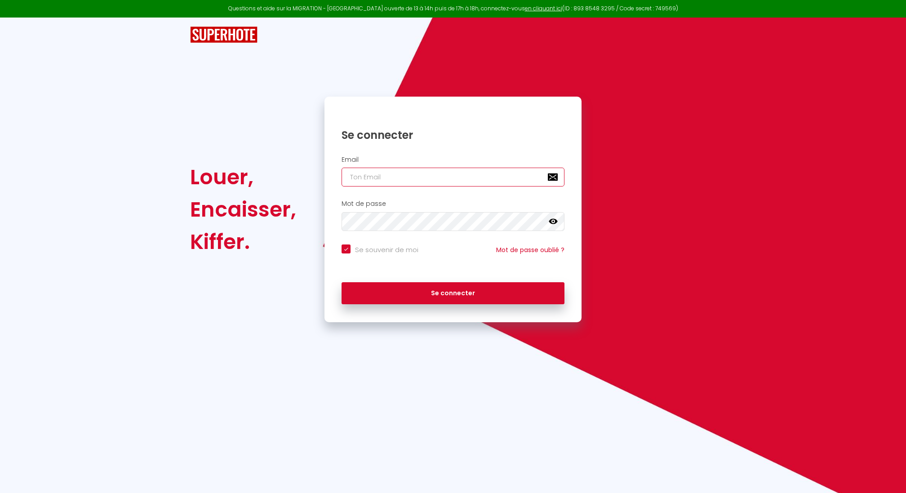
click at [460, 176] on input "email" at bounding box center [453, 177] width 223 height 19
type input "[EMAIL_ADDRESS][DOMAIN_NAME]"
click at [342, 282] on button "Se connecter" at bounding box center [453, 293] width 223 height 22
checkbox input "true"
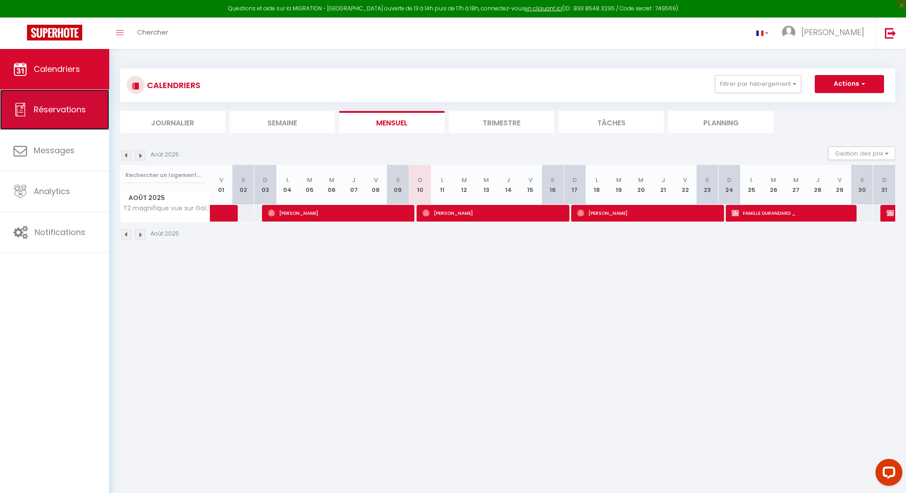
click at [51, 111] on span "Réservations" at bounding box center [60, 109] width 52 height 11
select select "not_cancelled"
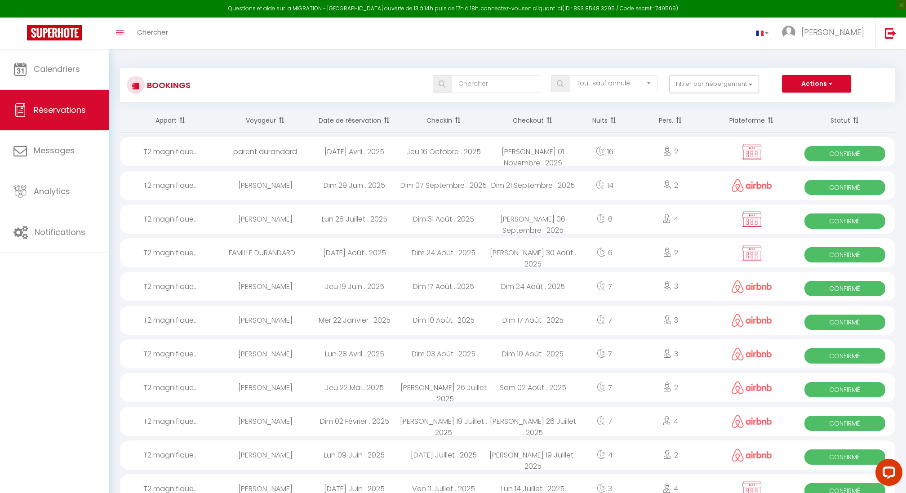
click at [355, 120] on th "Date de réservation" at bounding box center [354, 121] width 89 height 24
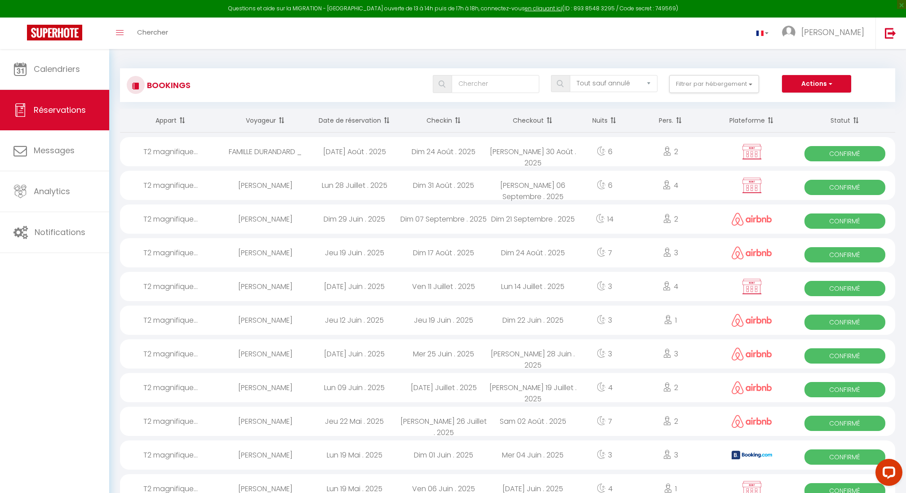
click at [354, 121] on th "Date de réservation" at bounding box center [354, 121] width 89 height 24
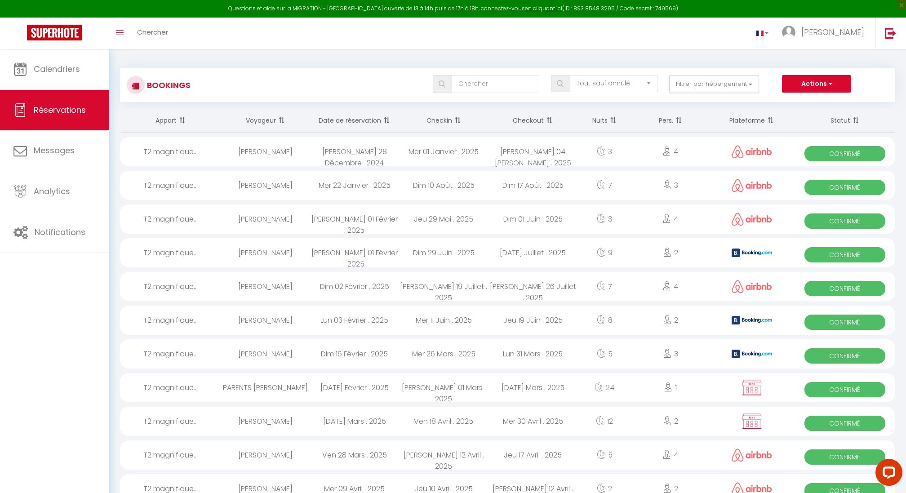
click at [354, 121] on th "Date de réservation" at bounding box center [354, 121] width 89 height 24
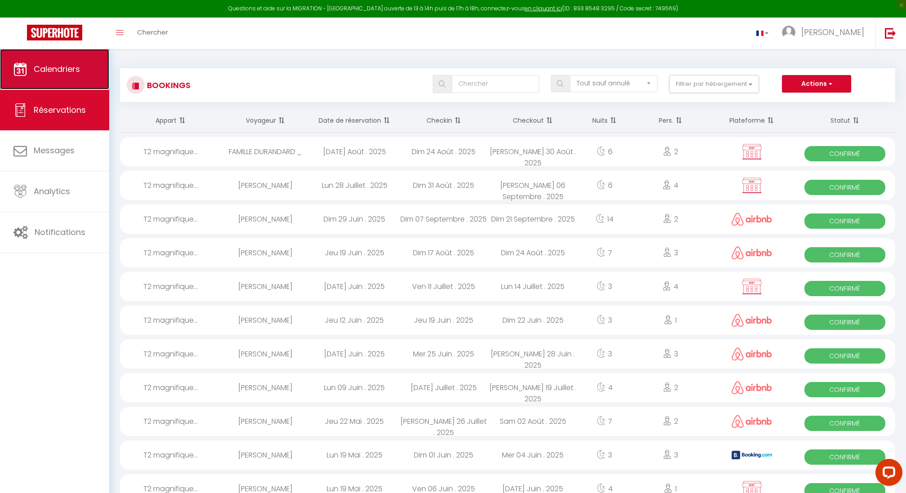
click at [60, 69] on span "Calendriers" at bounding box center [57, 68] width 46 height 11
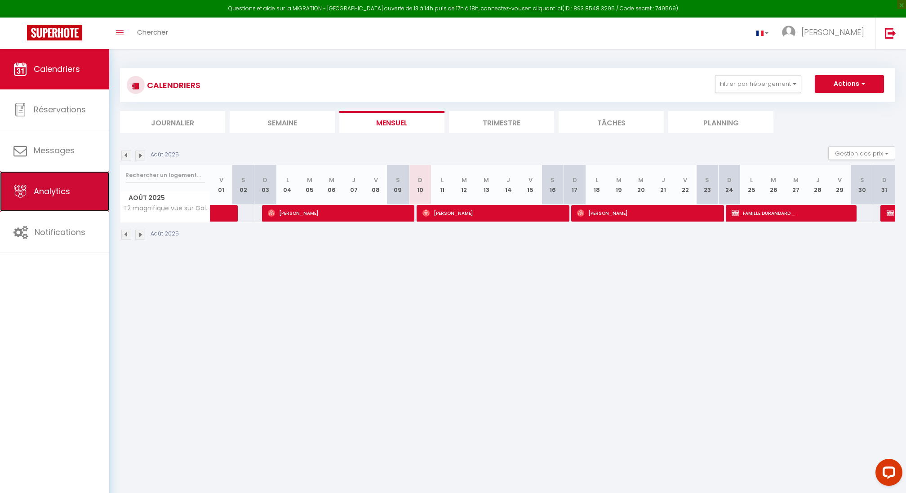
click at [65, 196] on link "Analytics" at bounding box center [54, 191] width 109 height 40
select select "2025"
select select "8"
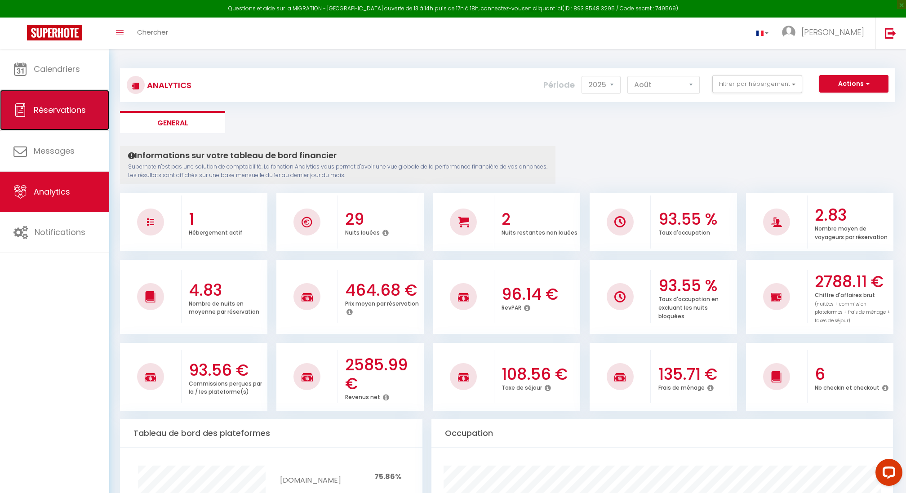
click at [51, 94] on link "Réservations" at bounding box center [54, 110] width 109 height 40
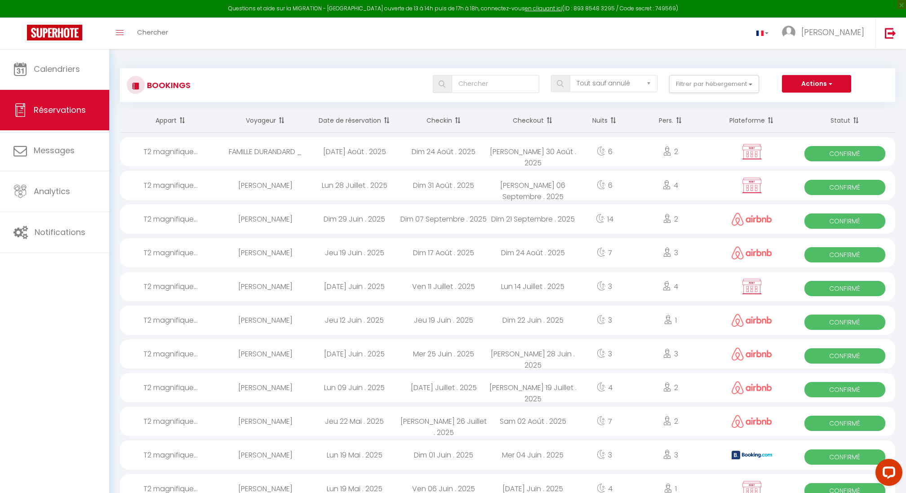
scroll to position [465, 0]
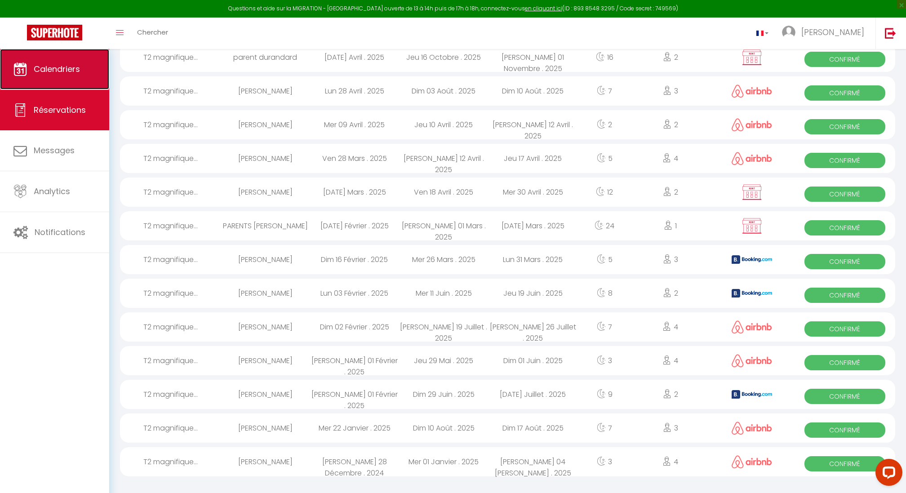
click at [46, 76] on link "Calendriers" at bounding box center [54, 69] width 109 height 40
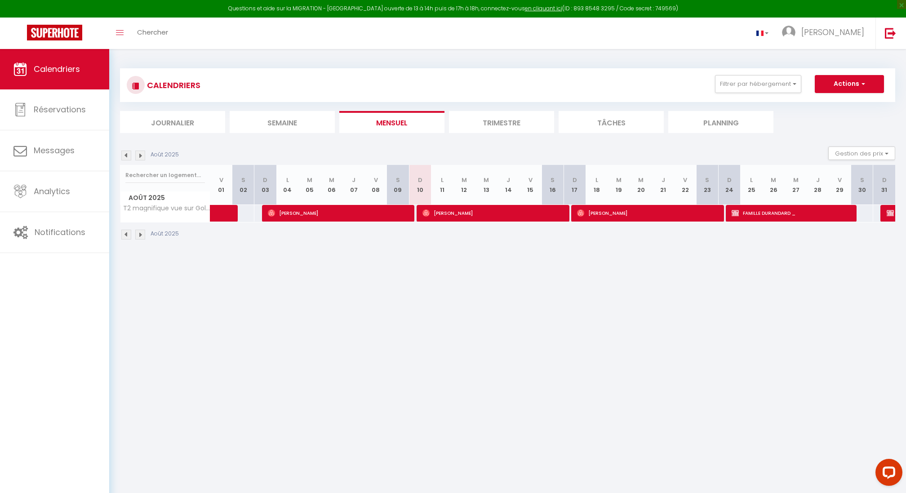
click at [500, 116] on li "Trimestre" at bounding box center [501, 122] width 105 height 22
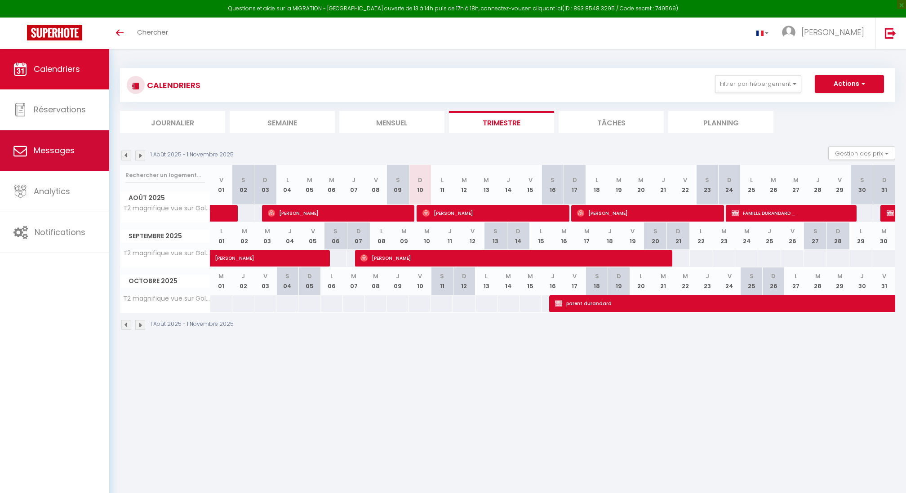
click at [71, 150] on span "Messages" at bounding box center [54, 150] width 41 height 11
select select "message"
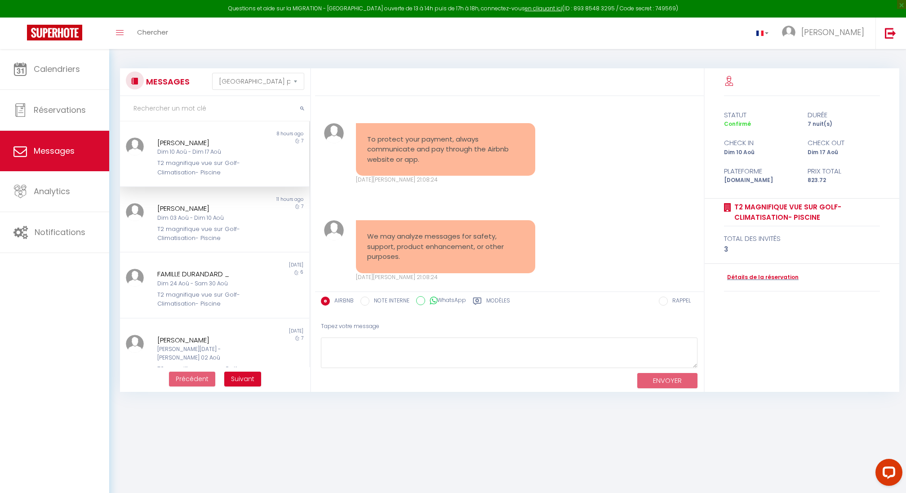
scroll to position [2194, 0]
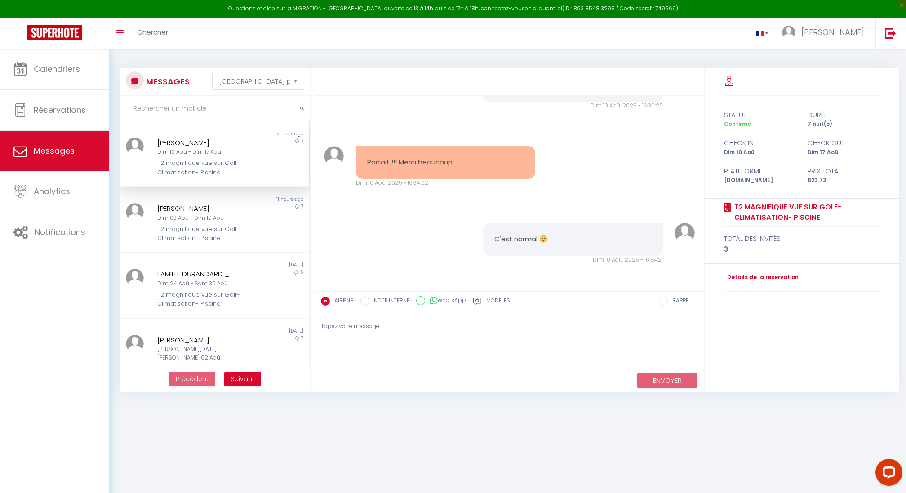
click at [233, 159] on div "T2 magnifique vue sur Golf- Climatisation- Piscine" at bounding box center [206, 168] width 98 height 18
click at [67, 31] on img at bounding box center [54, 33] width 55 height 16
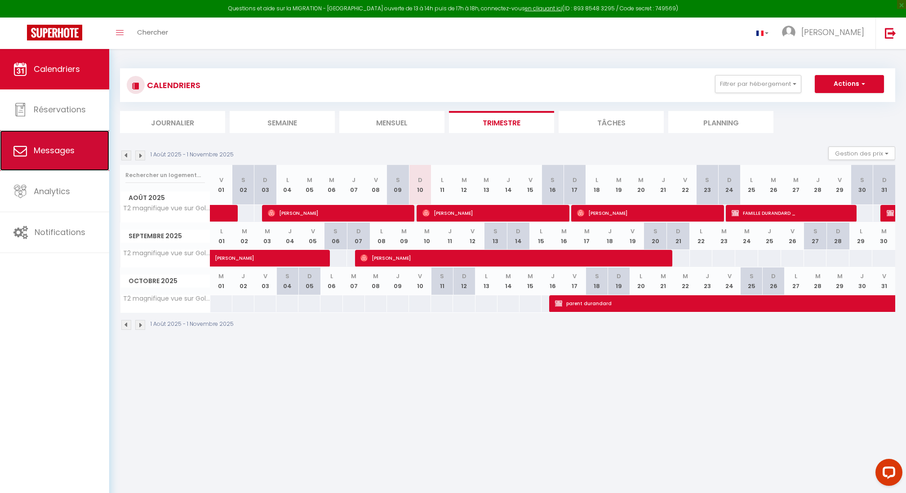
click at [68, 138] on link "Messages" at bounding box center [54, 150] width 109 height 40
select select "message"
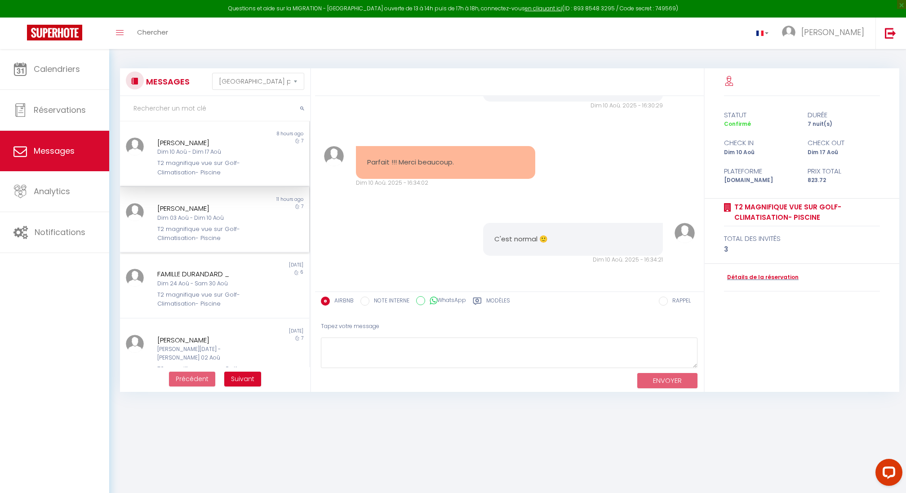
click at [213, 213] on div "[PERSON_NAME]" at bounding box center [206, 208] width 98 height 11
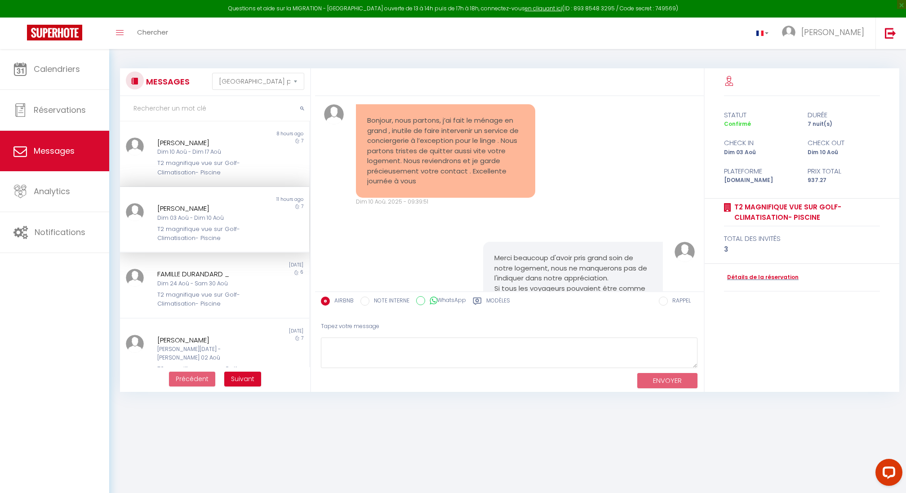
scroll to position [2096, 0]
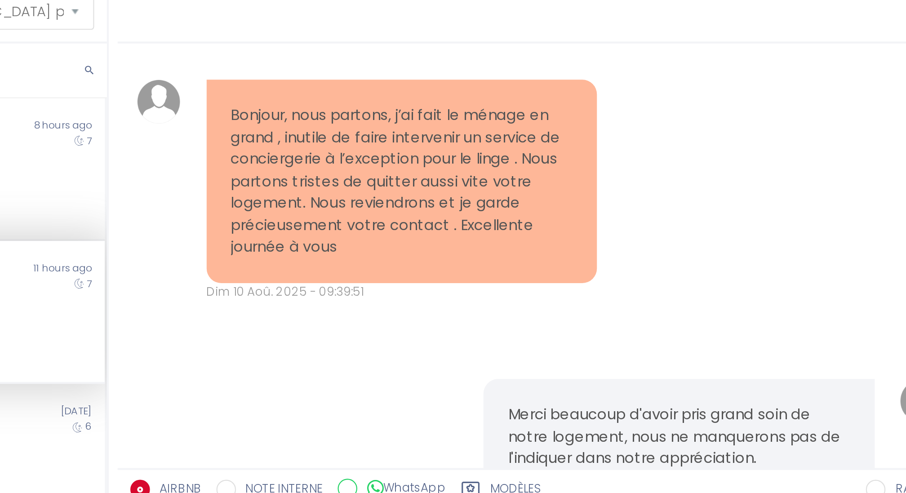
click at [485, 151] on pre "Bonjour, nous partons, j’ai fait le ménage en grand , inutile de faire interven…" at bounding box center [445, 159] width 157 height 71
drag, startPoint x: 503, startPoint y: 148, endPoint x: 484, endPoint y: 148, distance: 19.8
click at [484, 148] on pre "Bonjour, nous partons, j’ai fait le ménage en grand , inutile de faire interven…" at bounding box center [445, 159] width 157 height 71
click at [501, 150] on pre "Bonjour, nous partons, j’ai fait le ménage en grand , inutile de faire interven…" at bounding box center [445, 159] width 157 height 71
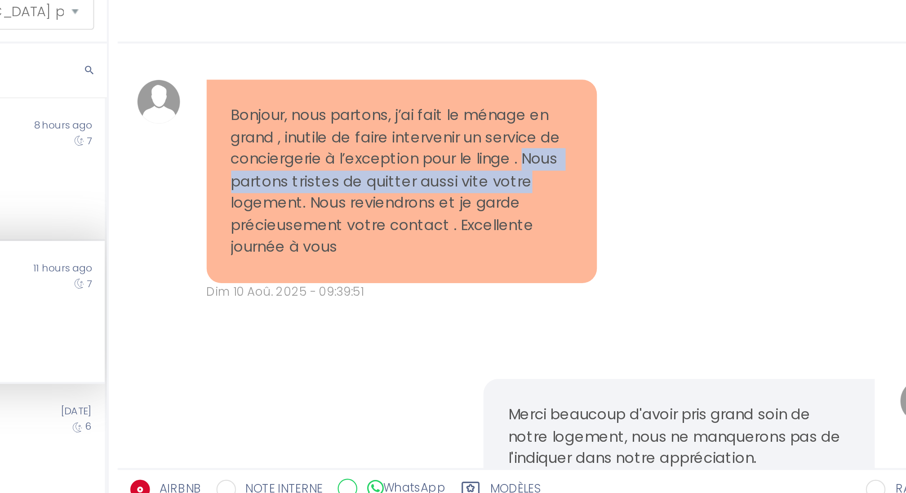
drag, startPoint x: 501, startPoint y: 150, endPoint x: 499, endPoint y: 155, distance: 5.3
click at [499, 155] on pre "Bonjour, nous partons, j’ai fait le ménage en grand , inutile de faire interven…" at bounding box center [445, 159] width 157 height 71
click at [406, 159] on pre "Bonjour, nous partons, j’ai fait le ménage en grand , inutile de faire interven…" at bounding box center [445, 159] width 157 height 71
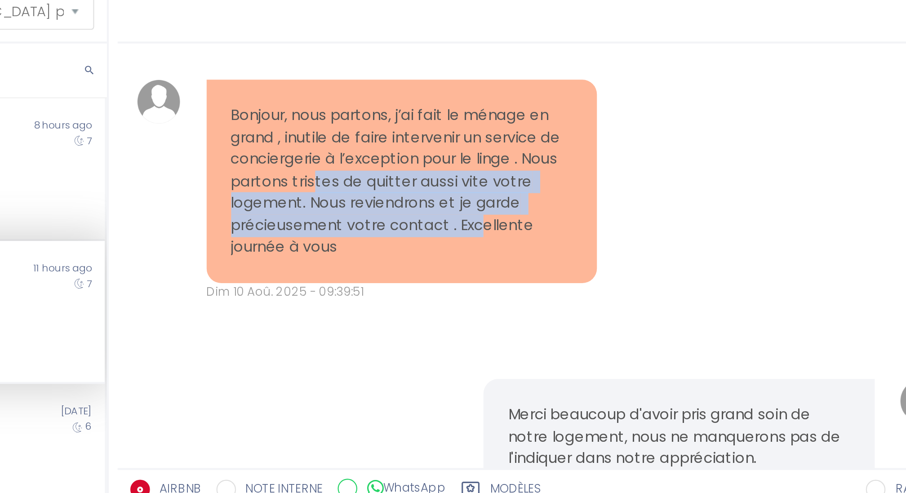
drag, startPoint x: 406, startPoint y: 159, endPoint x: 481, endPoint y: 180, distance: 77.8
click at [481, 180] on pre "Bonjour, nous partons, j’ai fait le ménage en grand , inutile de faire interven…" at bounding box center [445, 159] width 157 height 71
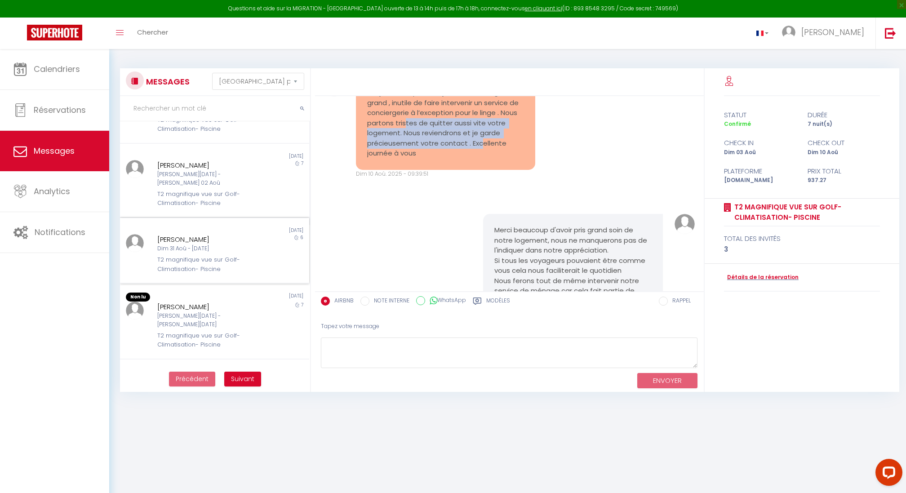
scroll to position [0, 0]
